Goal: Find specific page/section: Find specific page/section

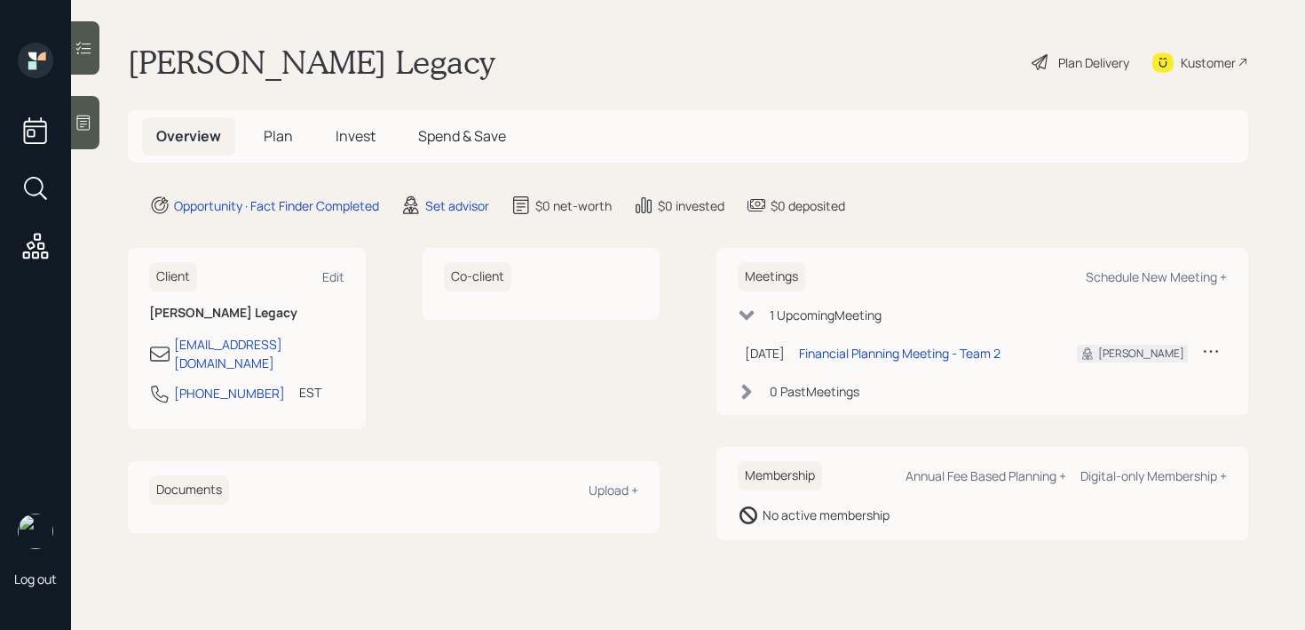
click at [76, 133] on div at bounding box center [85, 122] width 28 height 53
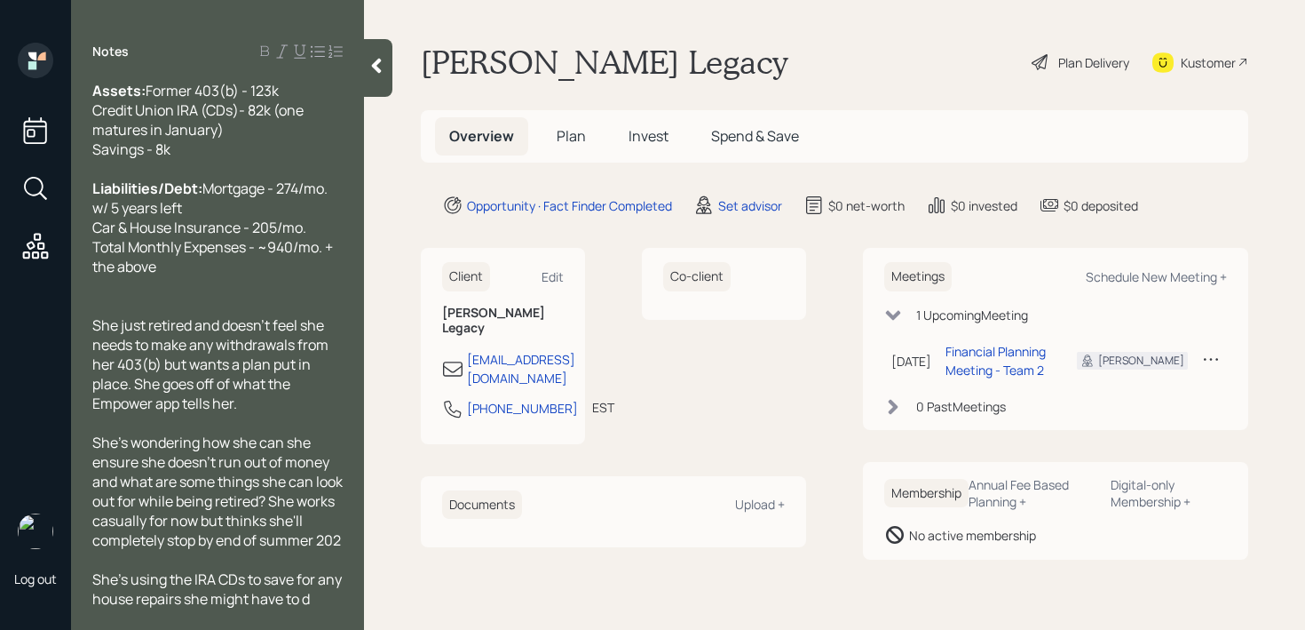
scroll to position [195, 0]
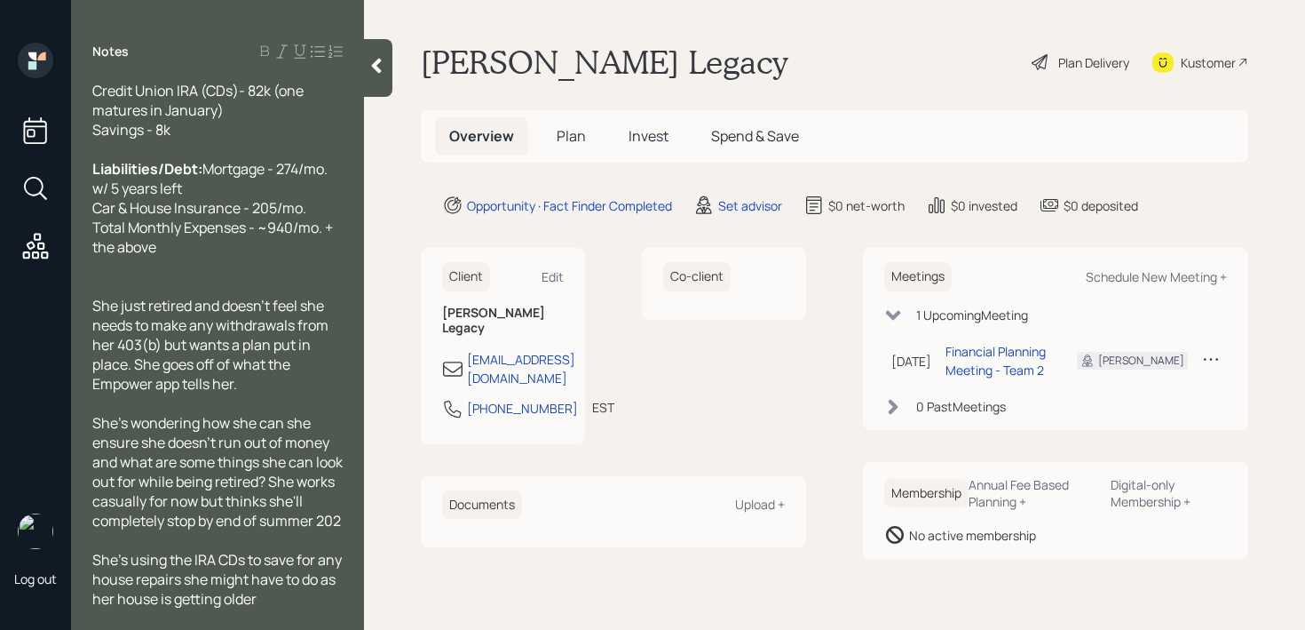
click at [380, 62] on icon at bounding box center [377, 66] width 18 height 18
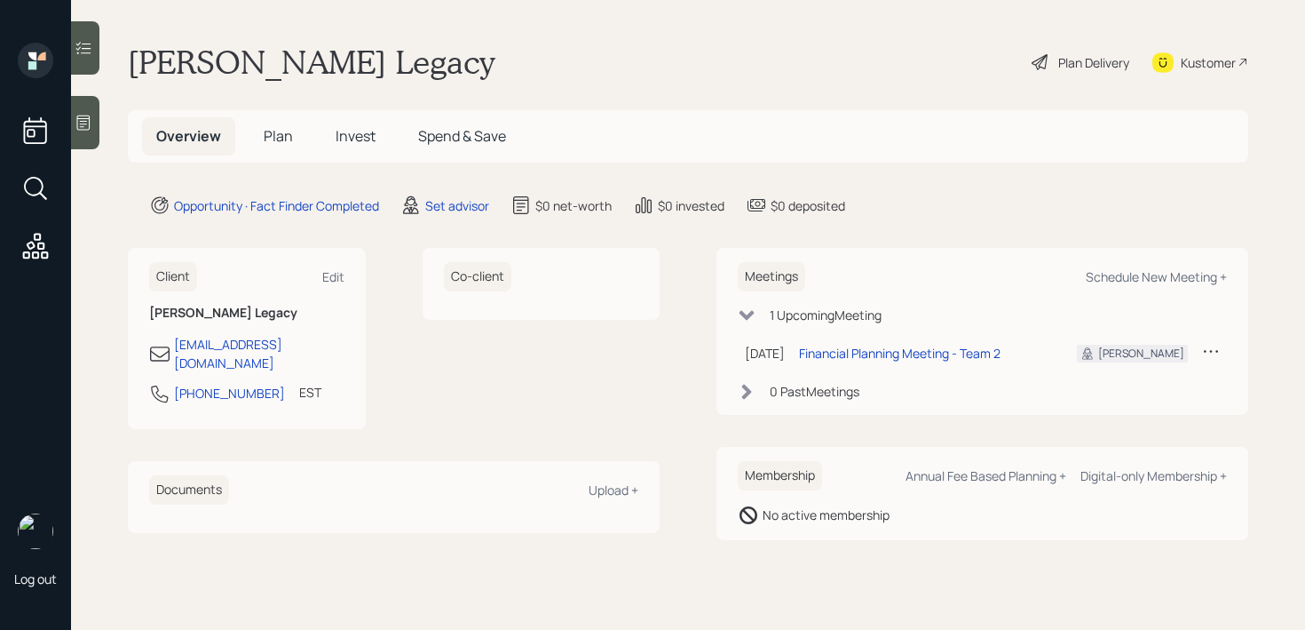
click at [612, 76] on div "[PERSON_NAME] Legacy Plan Delivery Kustomer" at bounding box center [688, 62] width 1121 height 39
